Goal: Task Accomplishment & Management: Complete application form

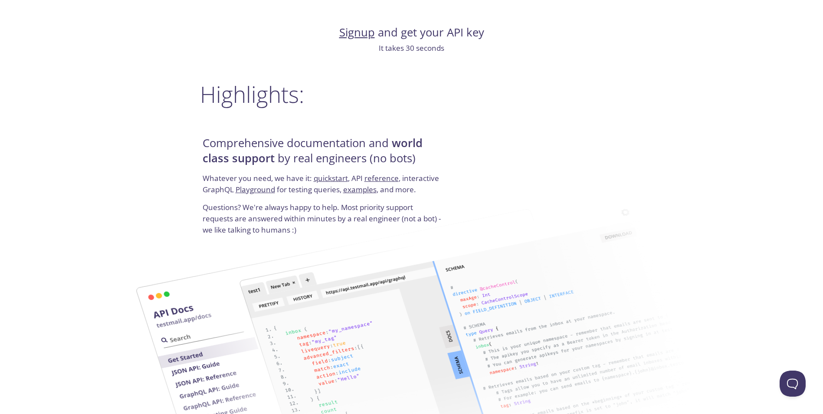
scroll to position [997, 0]
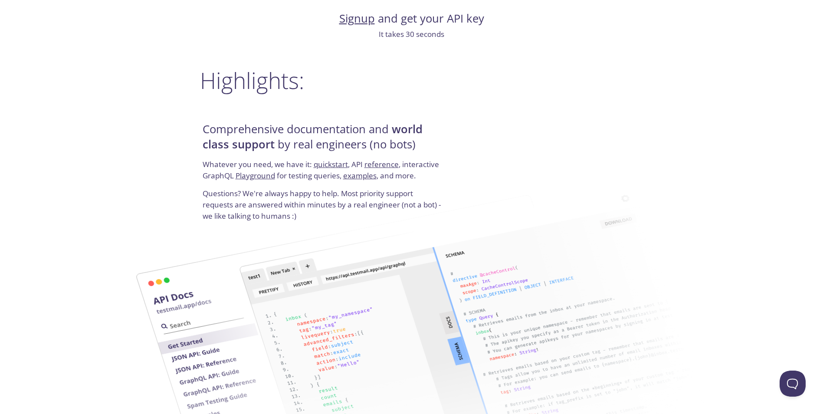
click at [329, 163] on link "quickstart" at bounding box center [331, 164] width 34 height 10
click at [357, 19] on link "Signup" at bounding box center [357, 18] width 36 height 15
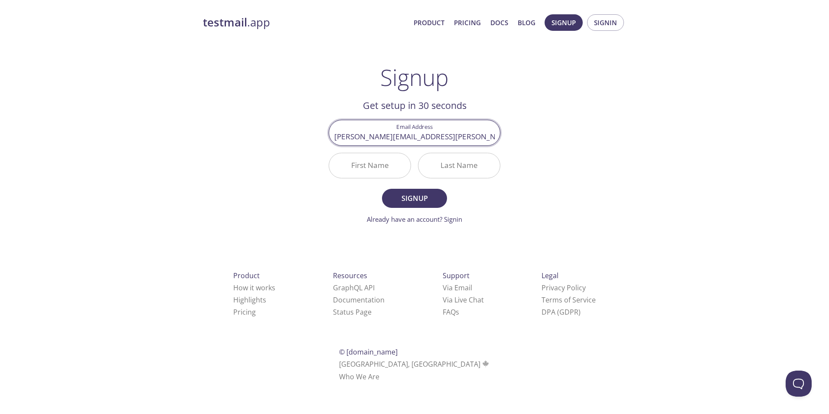
type input "[PERSON_NAME][EMAIL_ADDRESS][PERSON_NAME][DOMAIN_NAME]"
click at [372, 167] on input "First Name" at bounding box center [370, 165] width 82 height 25
type input "[PERSON_NAME]"
click at [453, 163] on input "Last Name" at bounding box center [460, 165] width 82 height 25
type input "[PERSON_NAME]"
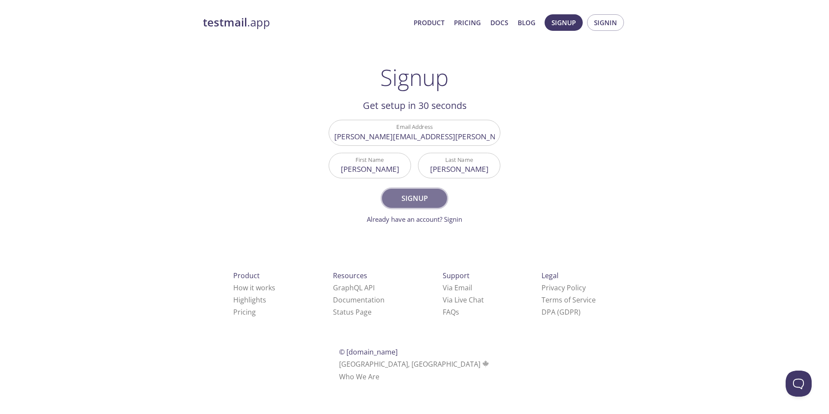
click at [418, 202] on span "Signup" at bounding box center [415, 198] width 46 height 12
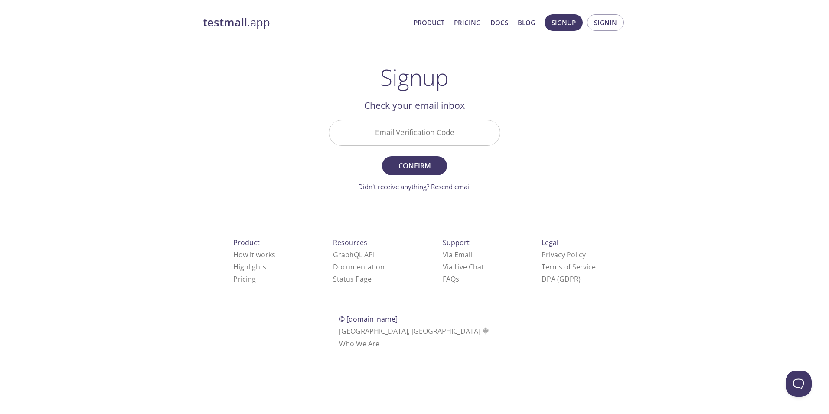
click at [401, 136] on input "Email Verification Code" at bounding box center [414, 132] width 171 height 25
type input "271yg3s"
click at [426, 164] on span "Confirm" at bounding box center [415, 166] width 46 height 12
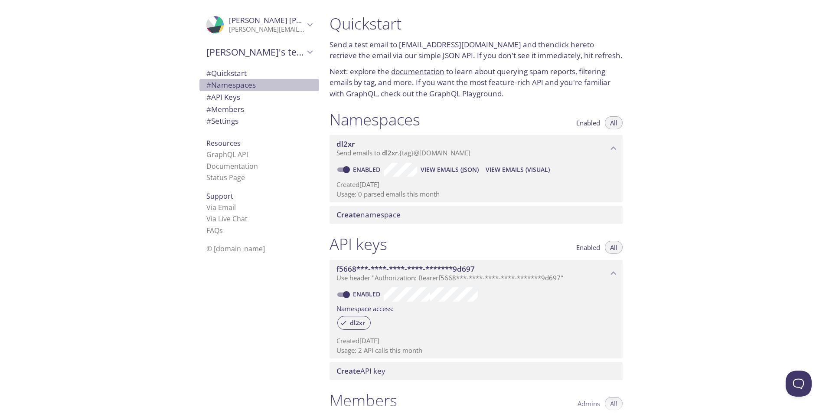
click at [238, 85] on span "# Namespaces" at bounding box center [230, 85] width 49 height 10
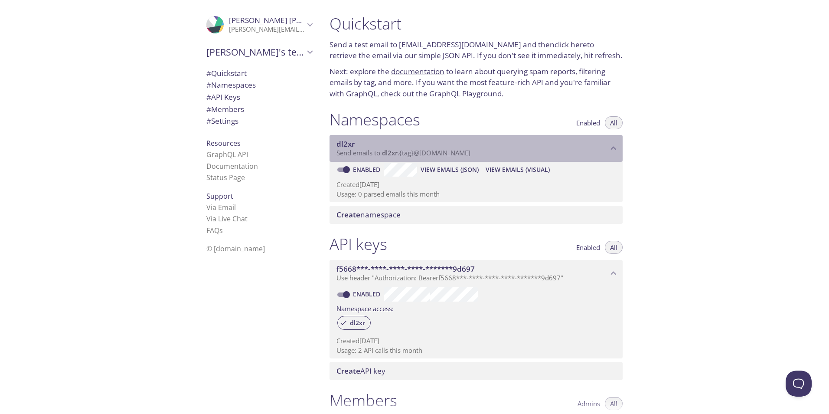
click at [494, 150] on p "Send emails to dl2xr . {tag} @[DOMAIN_NAME]" at bounding box center [472, 153] width 271 height 9
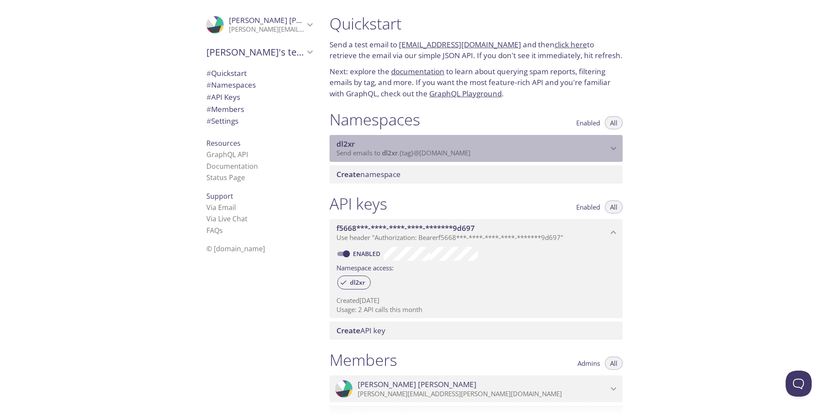
click at [494, 150] on p "Send emails to dl2xr . {tag} @[DOMAIN_NAME]" at bounding box center [472, 153] width 271 height 9
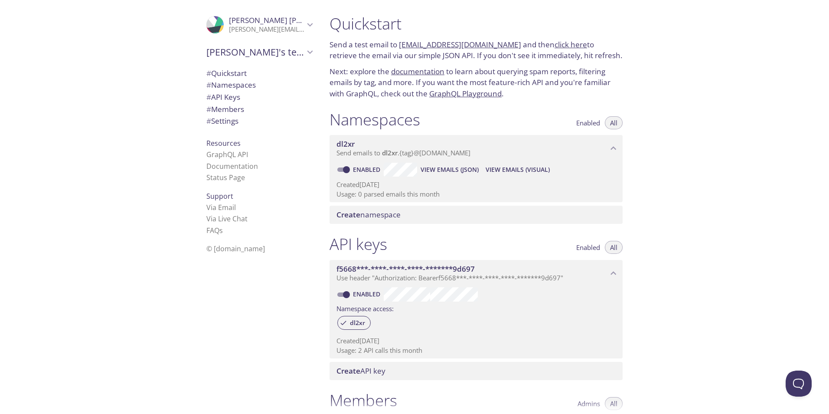
click at [418, 178] on div "Enabled View Emails (JSON) View Emails (Visual) Created [DATE] Usage: 0 parsed …" at bounding box center [476, 182] width 293 height 40
click at [443, 169] on span "View Emails (JSON)" at bounding box center [450, 169] width 58 height 10
